Goal: Transaction & Acquisition: Book appointment/travel/reservation

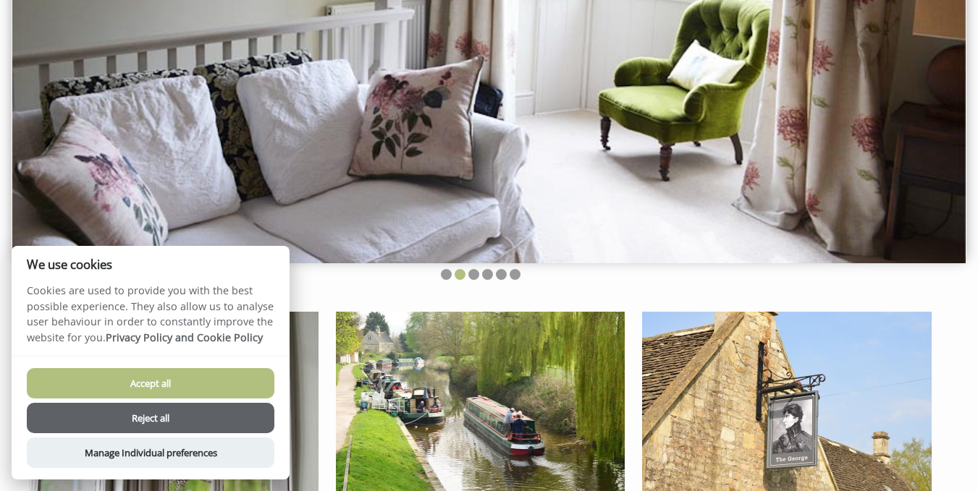
scroll to position [406, 0]
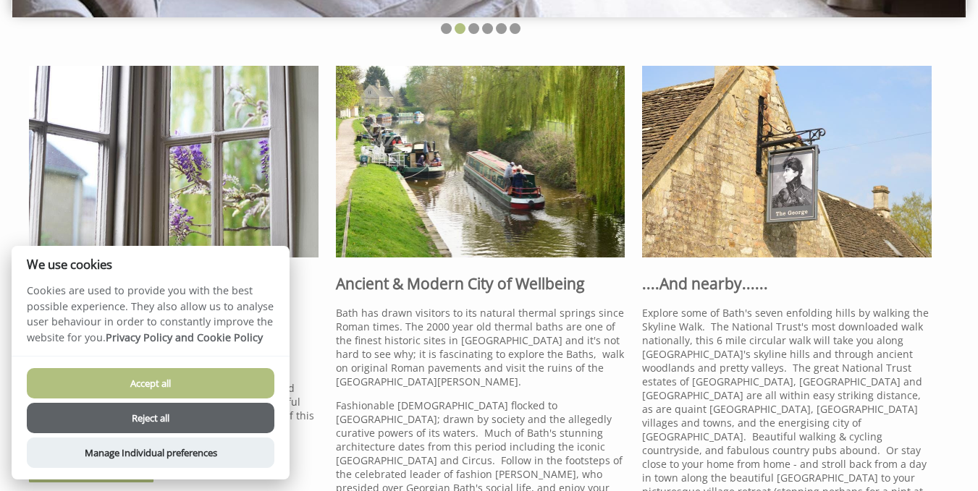
click at [164, 389] on button "Accept all" at bounding box center [151, 383] width 248 height 30
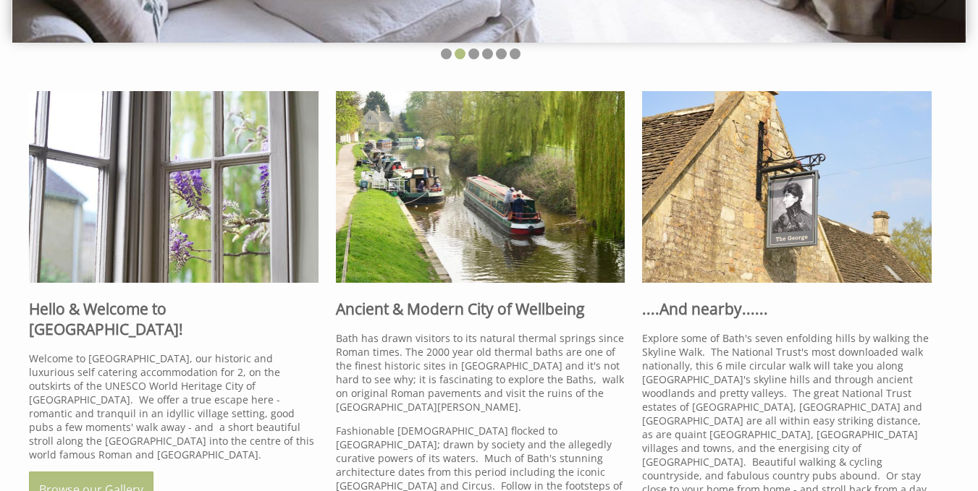
scroll to position [261, 0]
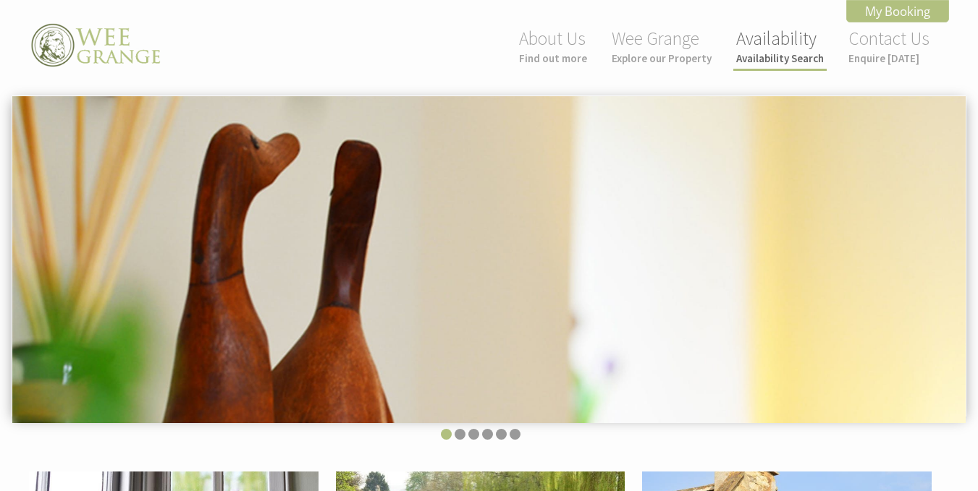
click at [747, 54] on small "Availability Search" at bounding box center [780, 58] width 88 height 14
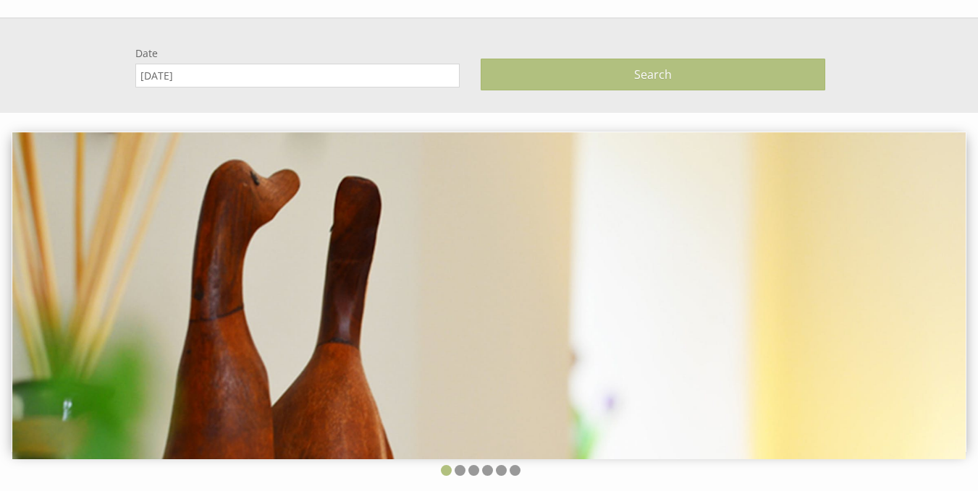
scroll to position [96, 0]
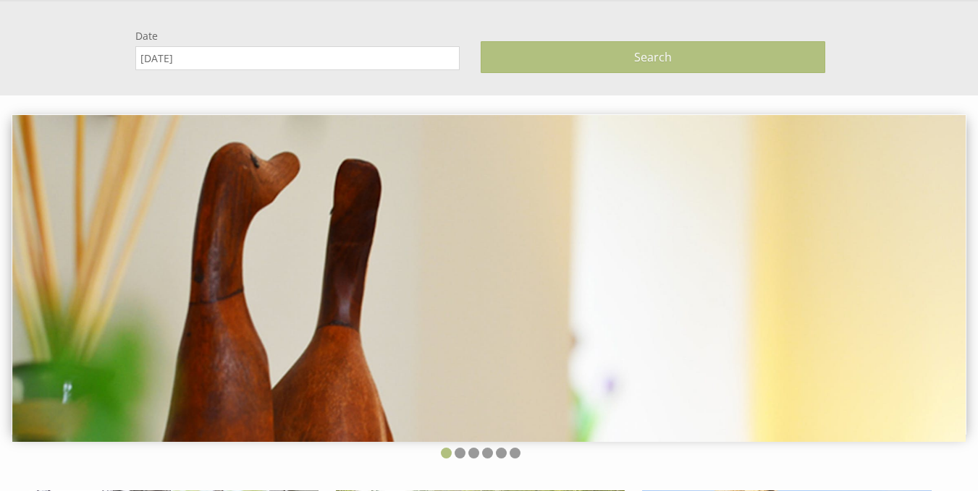
click at [340, 61] on input "[DATE]" at bounding box center [297, 58] width 324 height 24
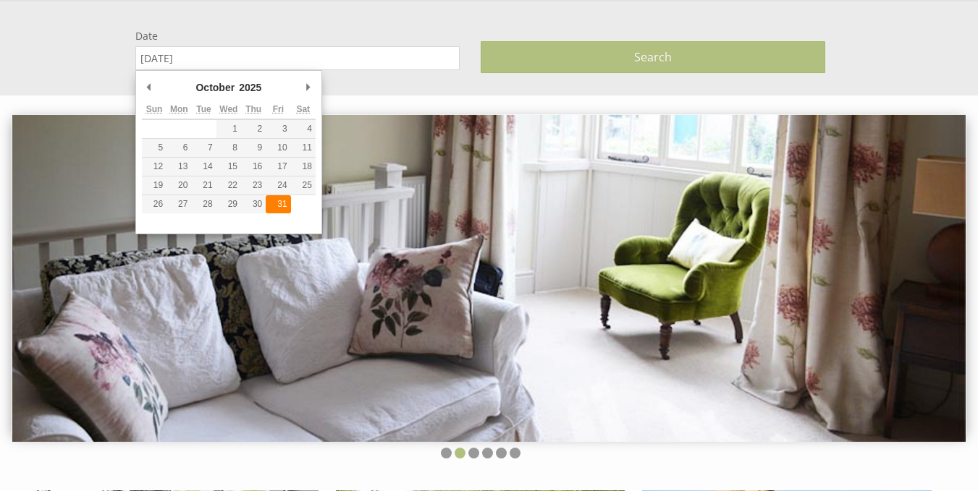
type input "[DATE]"
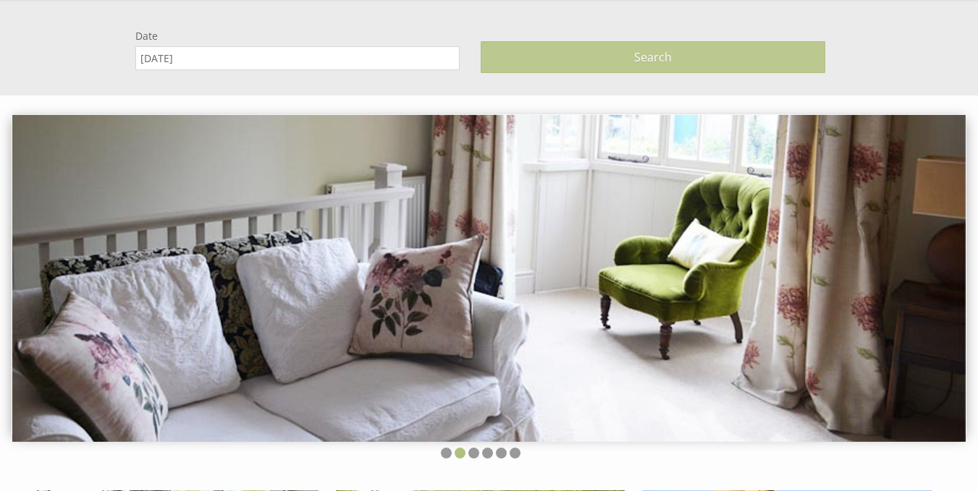
click at [553, 71] on button "Search" at bounding box center [653, 57] width 345 height 32
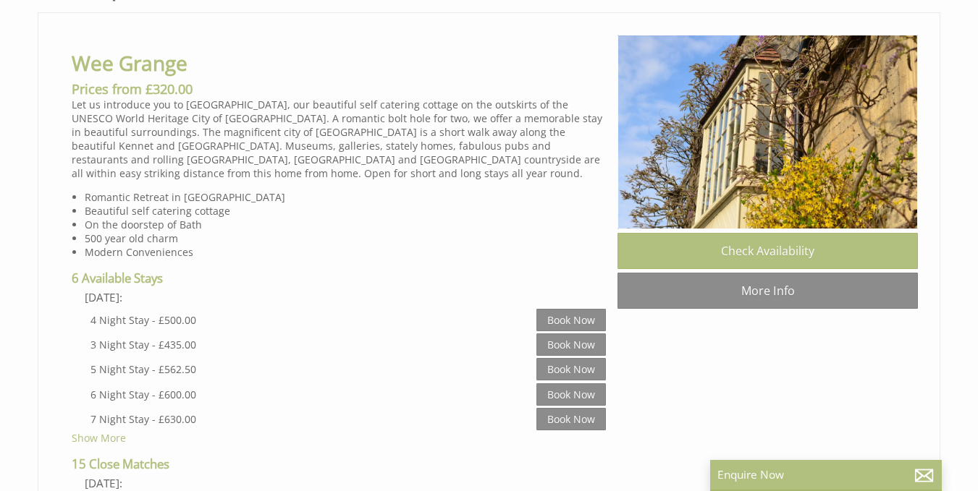
scroll to position [711, 0]
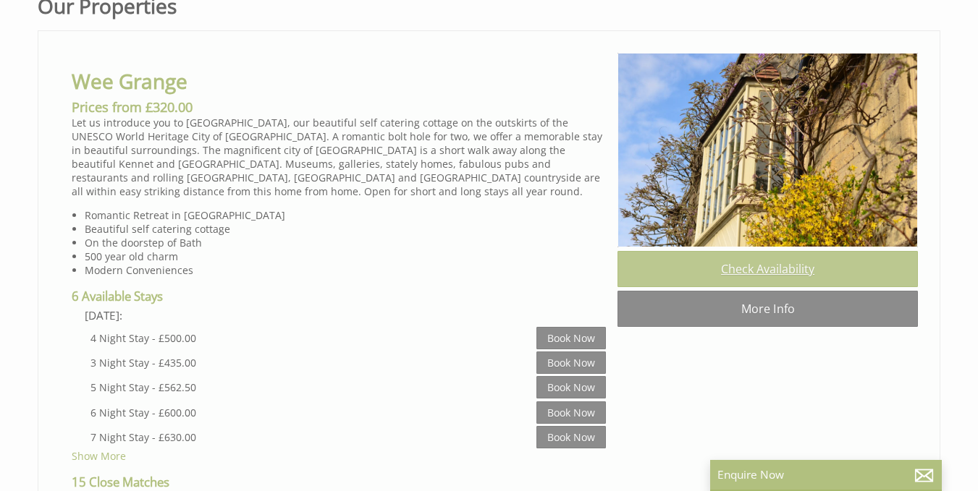
click at [803, 287] on link "Check Availability" at bounding box center [767, 269] width 300 height 36
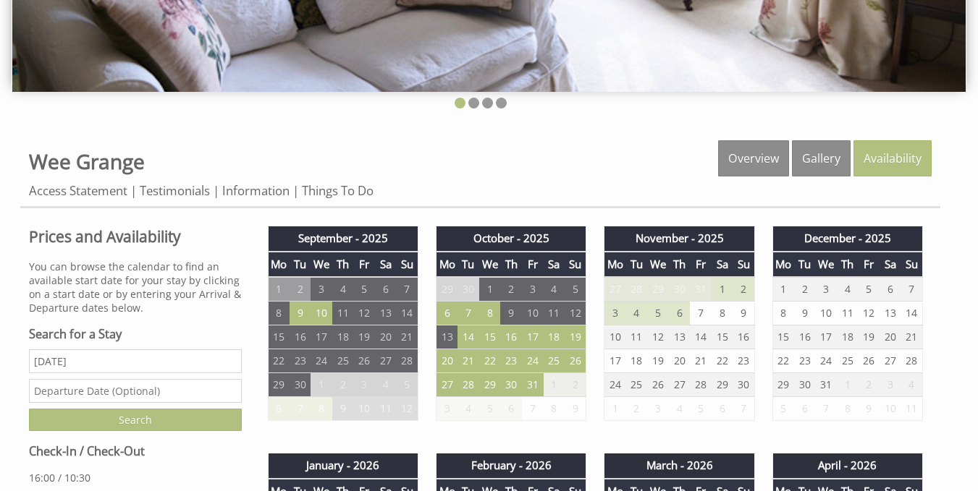
scroll to position [371, 0]
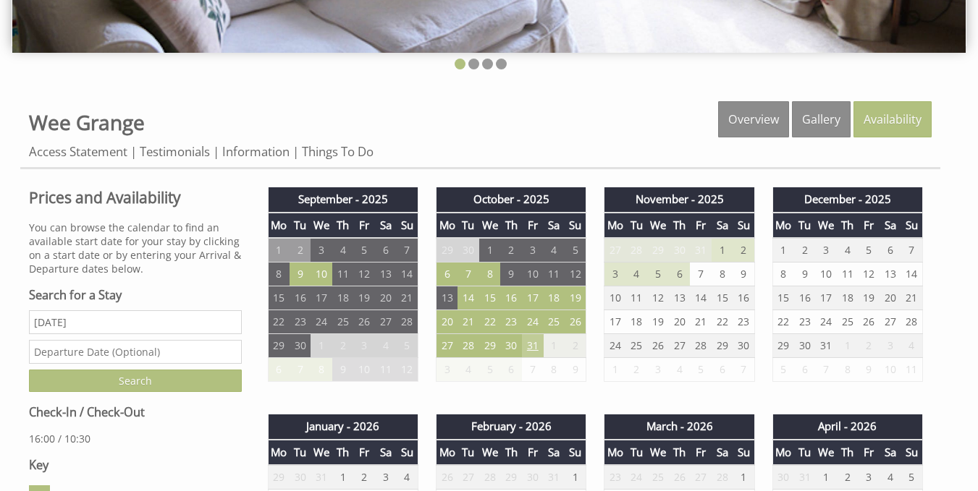
click at [533, 346] on td "31" at bounding box center [533, 346] width 22 height 24
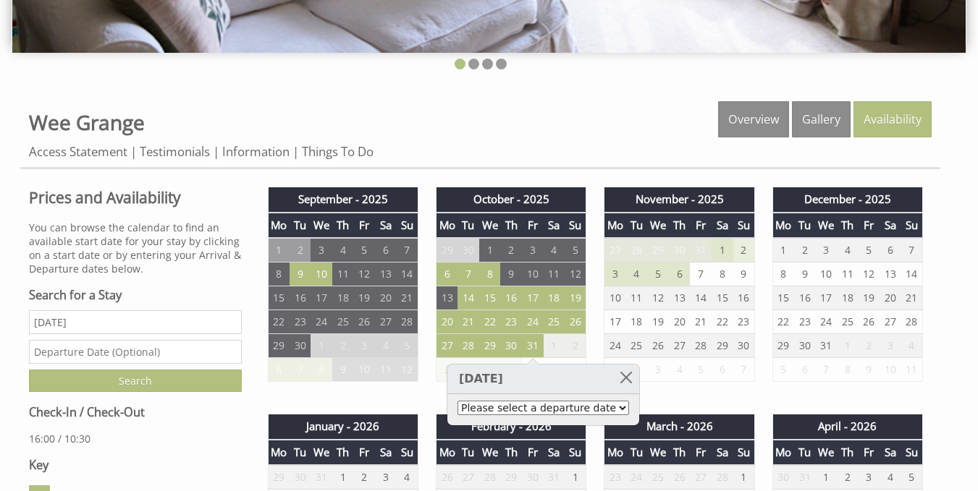
click at [743, 261] on td "2" at bounding box center [744, 250] width 22 height 25
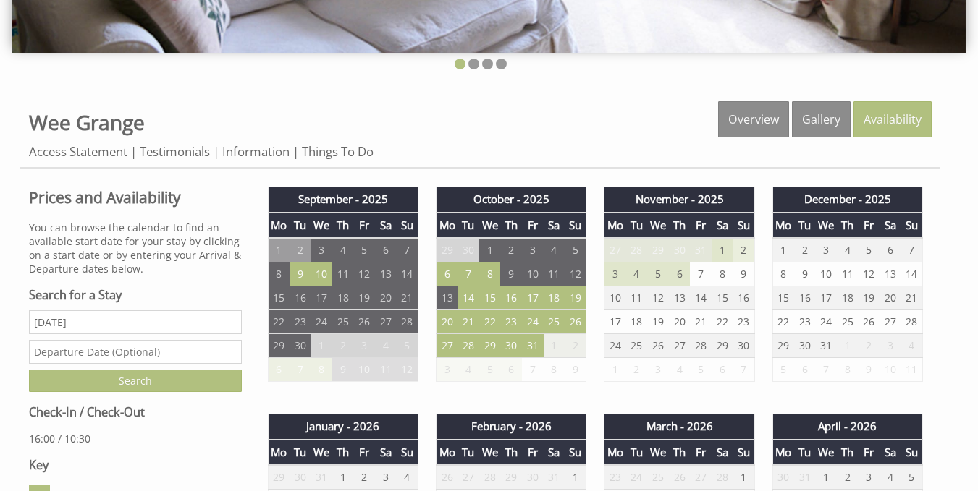
click at [743, 254] on td "2" at bounding box center [744, 250] width 22 height 25
click at [534, 348] on td "31" at bounding box center [533, 346] width 22 height 24
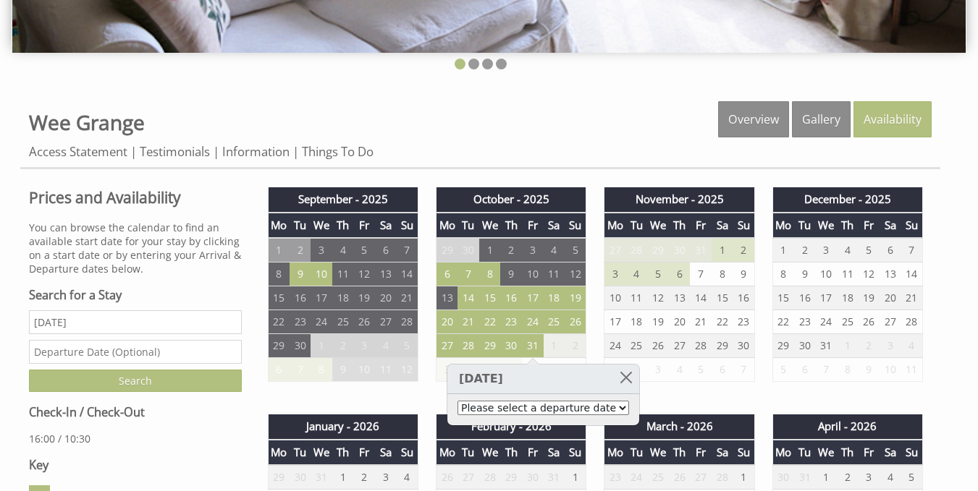
click at [525, 410] on select "Please select a departure date [DATE] - £320.00 [DATE] - £435.00 [DATE] - £500.…" at bounding box center [543, 408] width 172 height 14
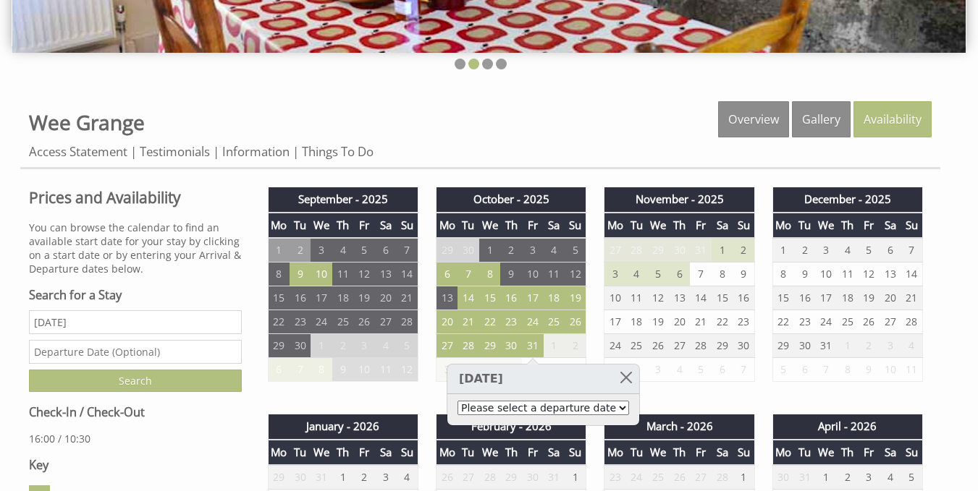
select select "book/6862350"
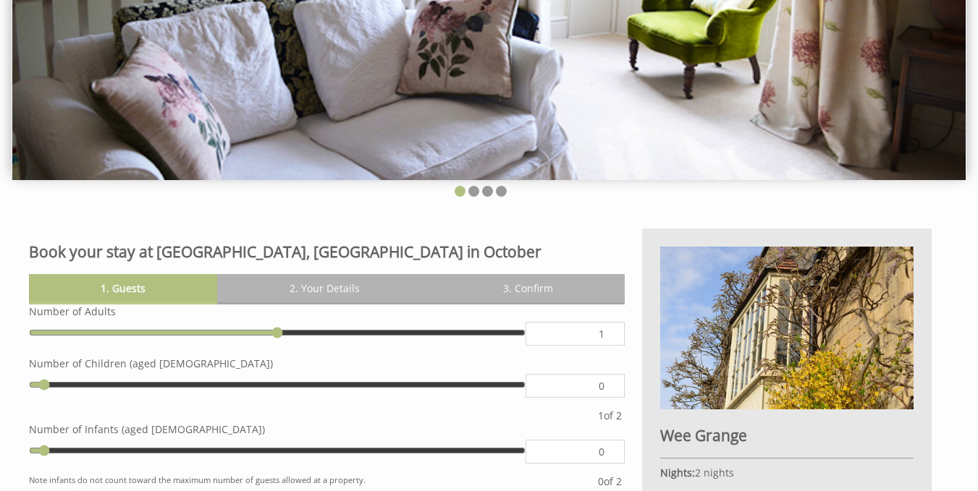
scroll to position [28, 0]
